Goal: Transaction & Acquisition: Obtain resource

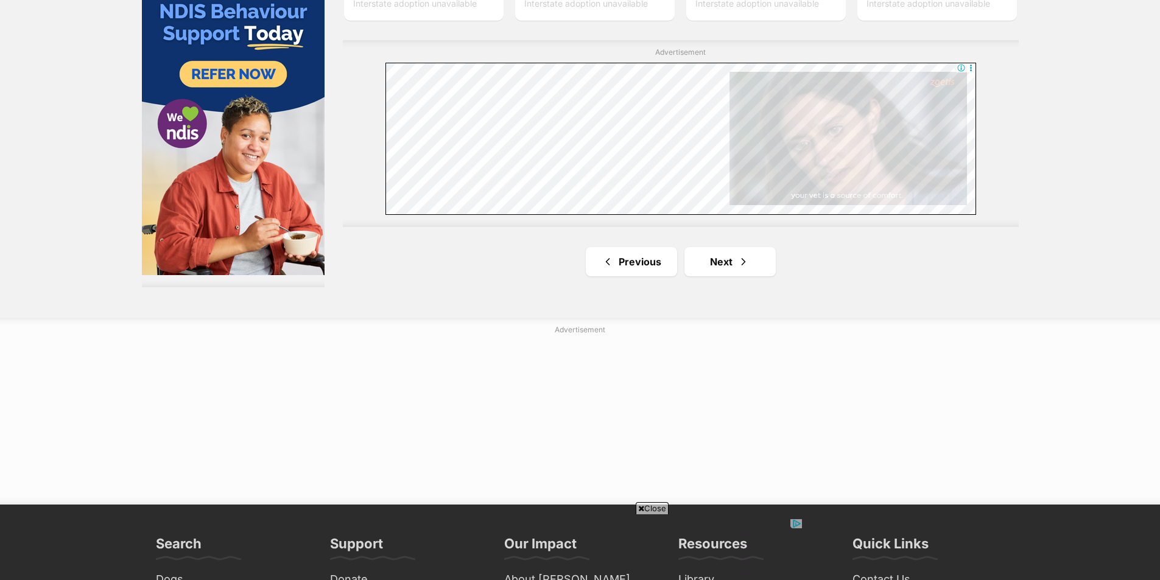
scroll to position [2314, 0]
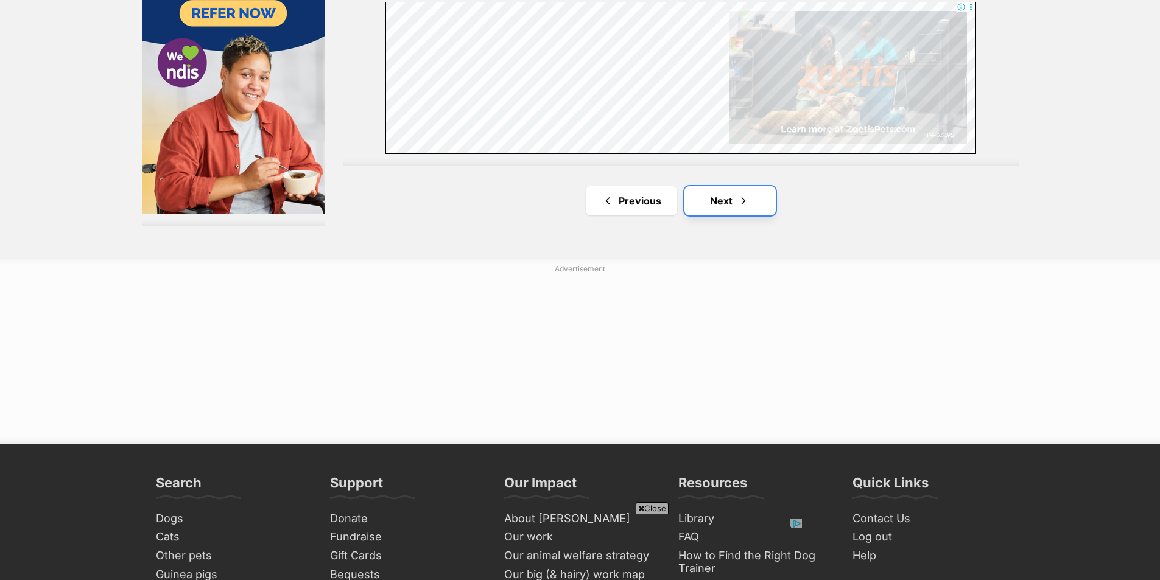
click at [737, 202] on span "Next page" at bounding box center [743, 201] width 12 height 15
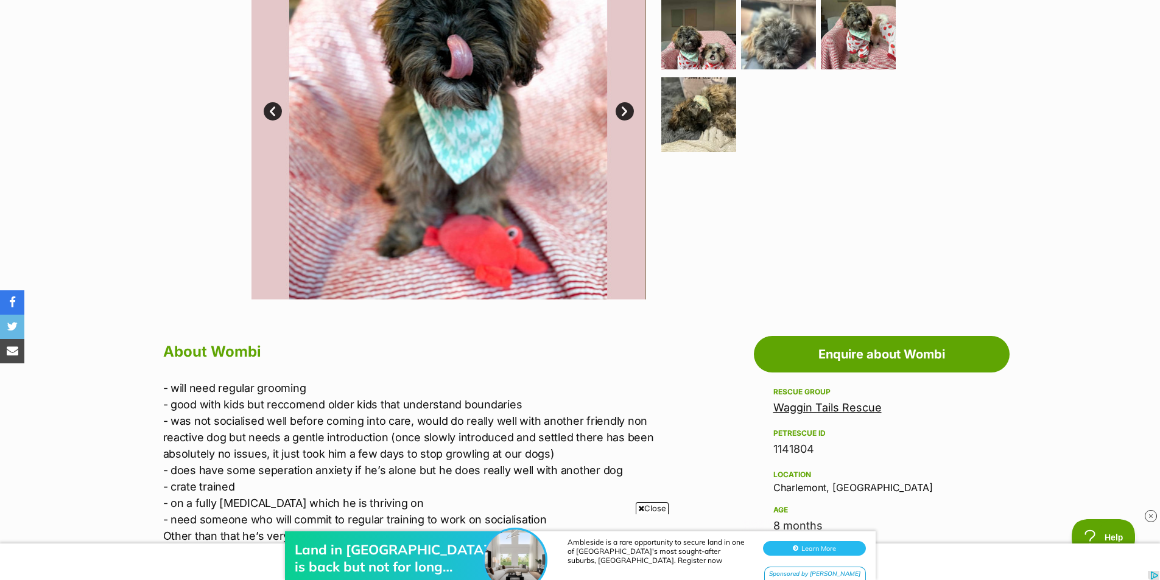
scroll to position [183, 0]
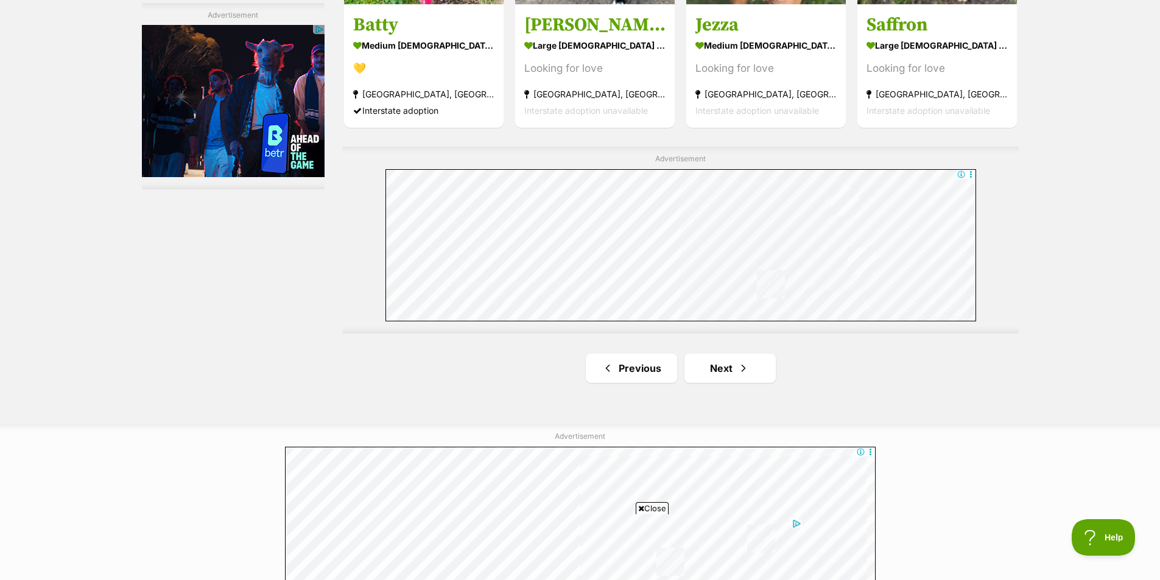
scroll to position [2070, 0]
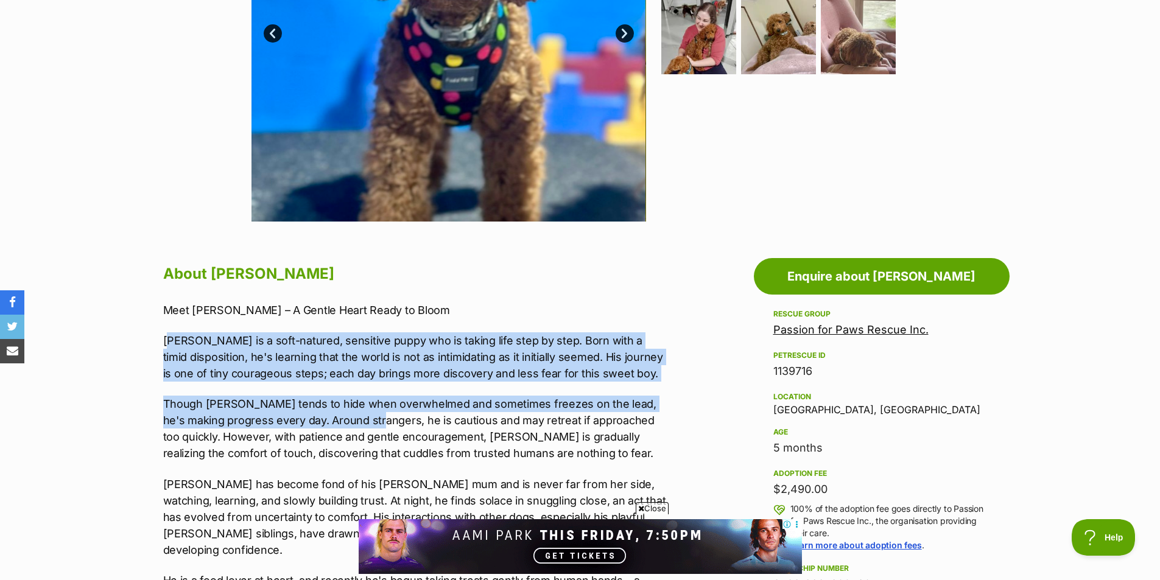
drag, startPoint x: 191, startPoint y: 326, endPoint x: 360, endPoint y: 415, distance: 190.7
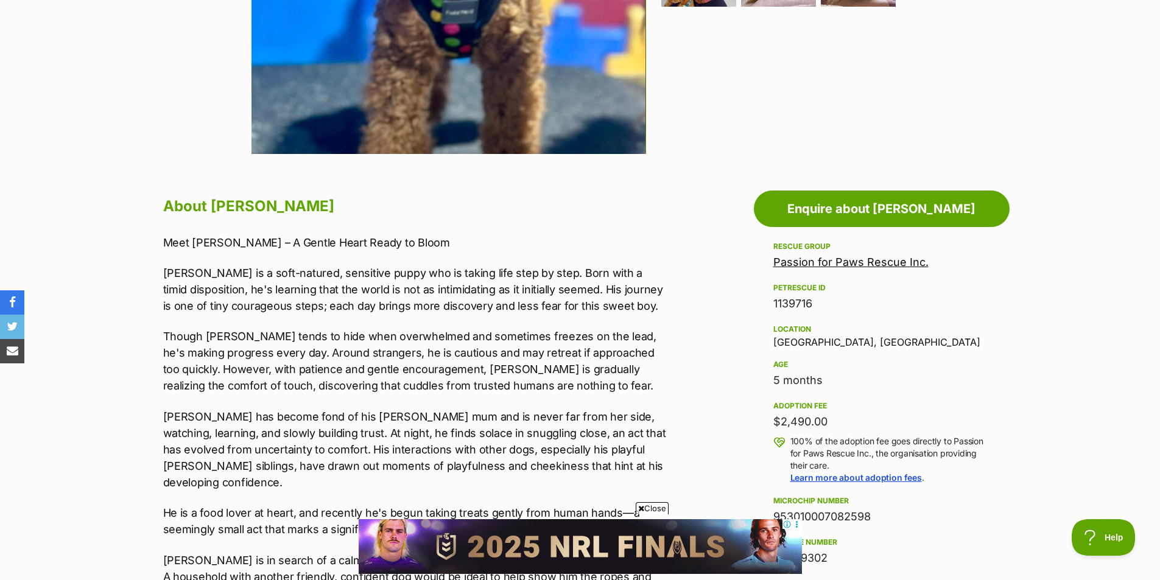
scroll to position [499, 0]
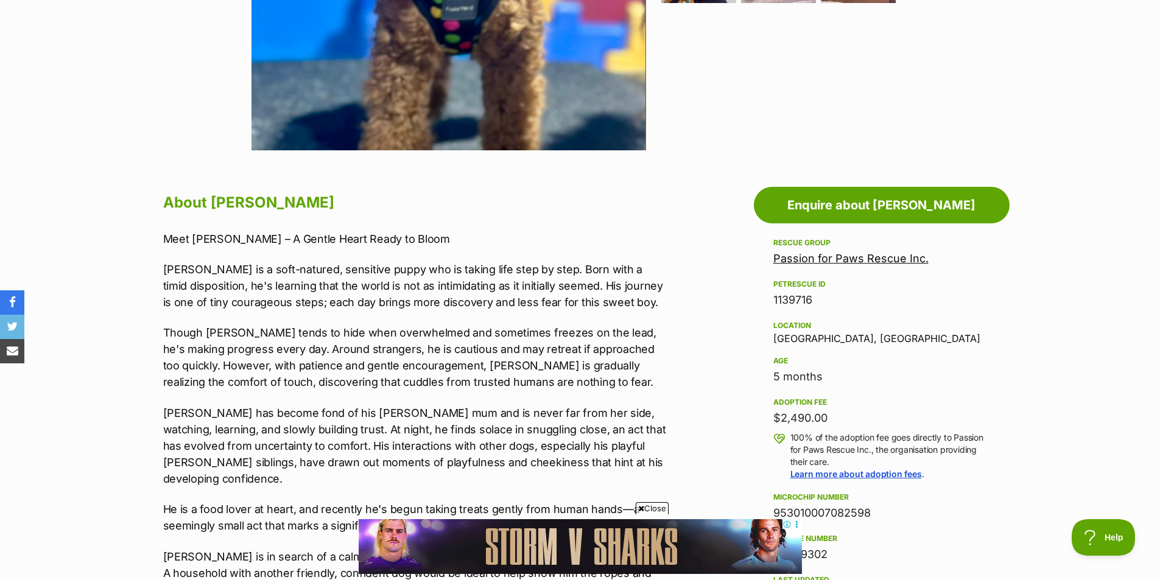
drag, startPoint x: 87, startPoint y: 147, endPoint x: 257, endPoint y: 239, distance: 193.2
